Goal: Information Seeking & Learning: Compare options

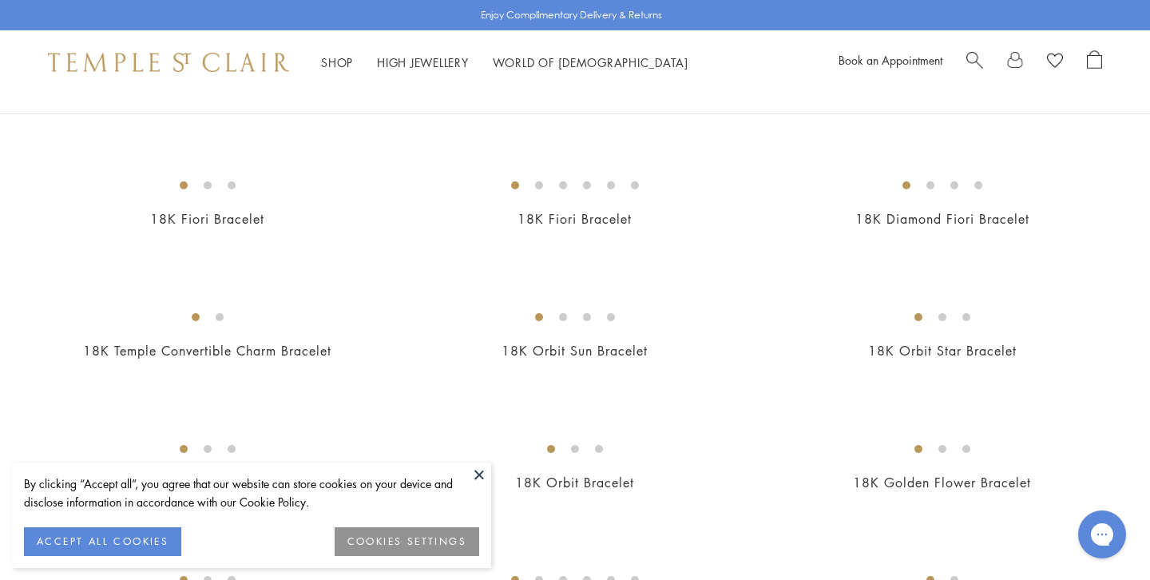
scroll to position [478, 0]
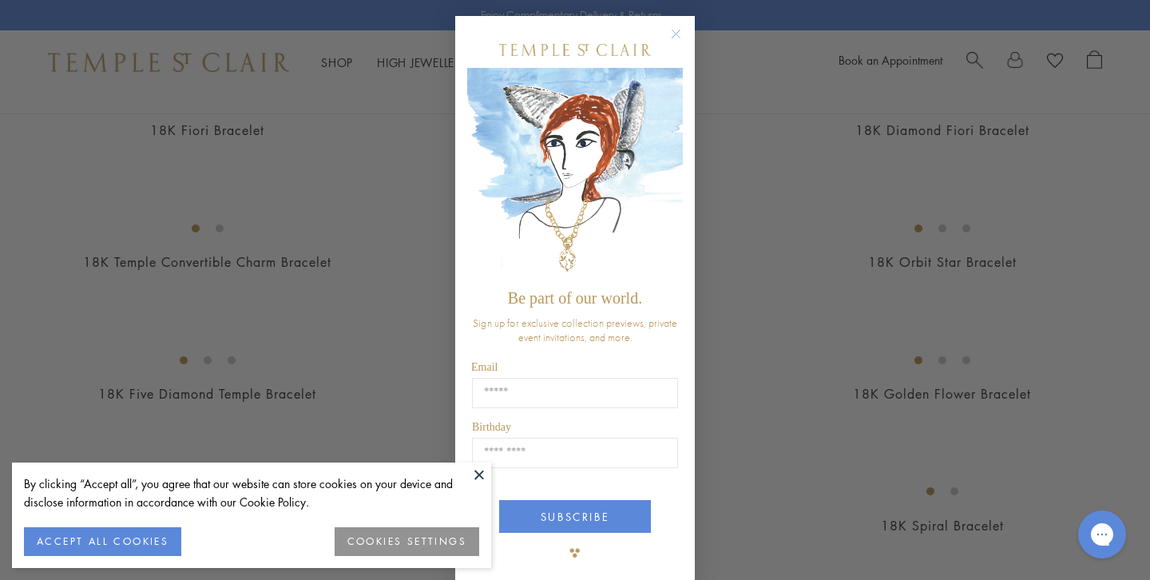
click at [676, 38] on circle "Close dialog" at bounding box center [676, 34] width 19 height 19
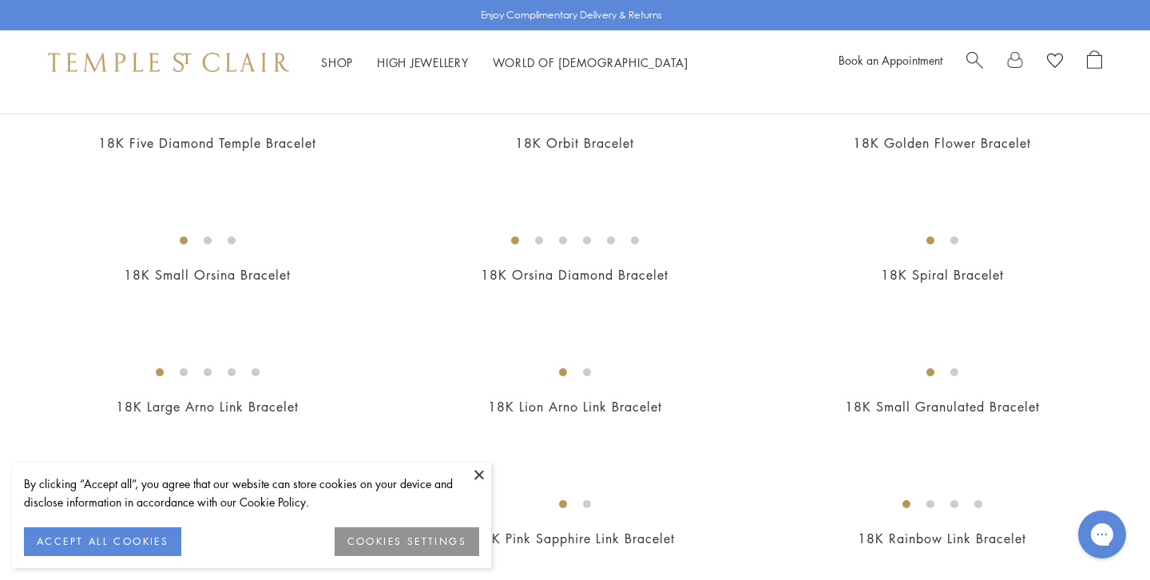
scroll to position [732, 0]
click at [0, 0] on img at bounding box center [0, 0] width 0 height 0
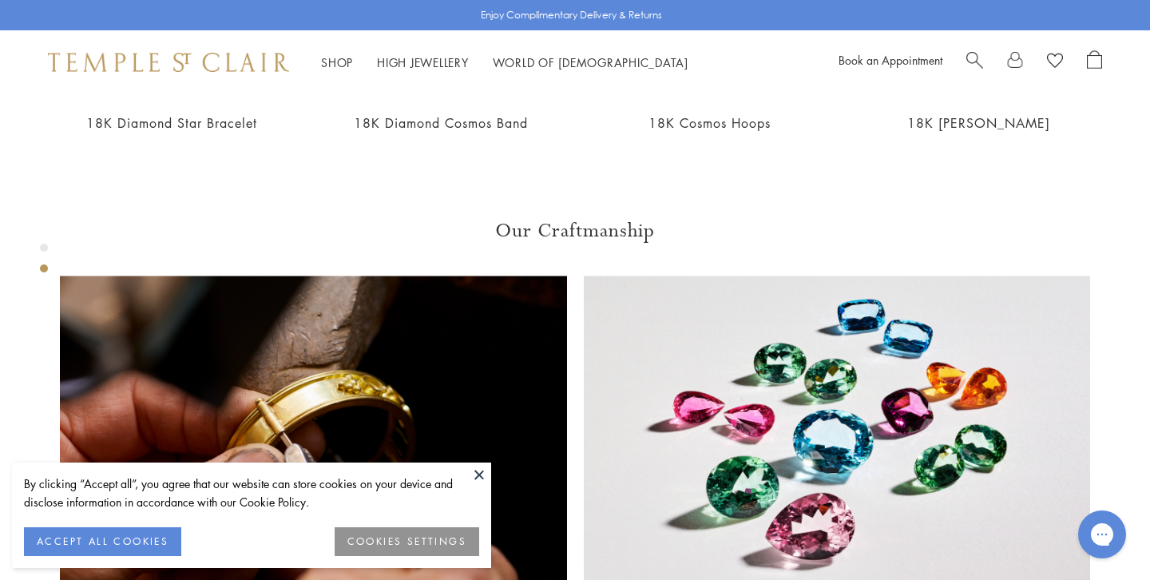
scroll to position [927, 0]
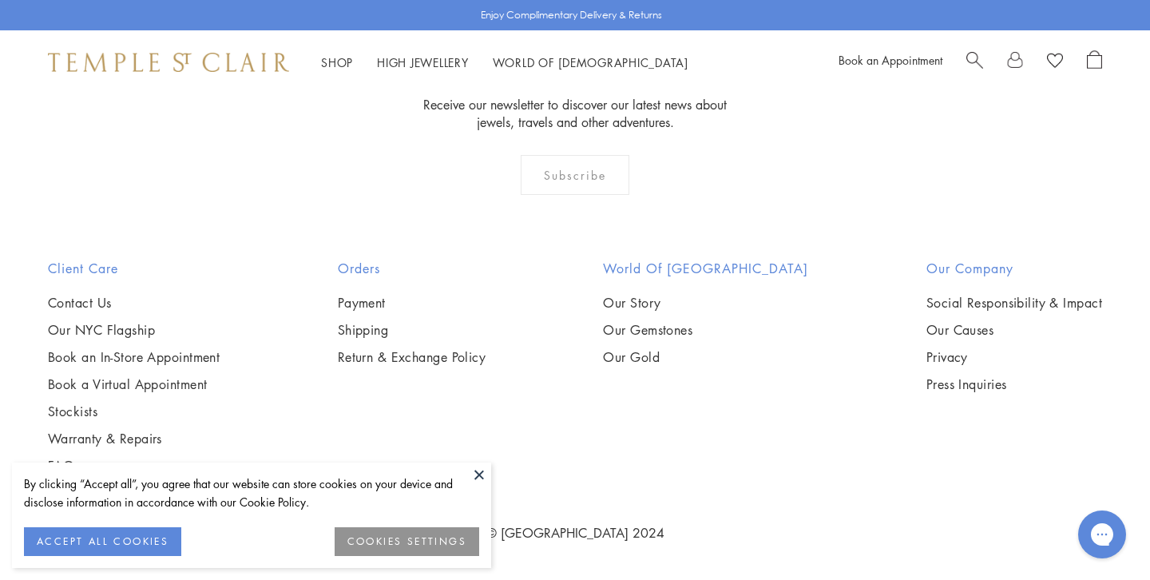
scroll to position [2476, 0]
